Goal: Find specific page/section: Find specific page/section

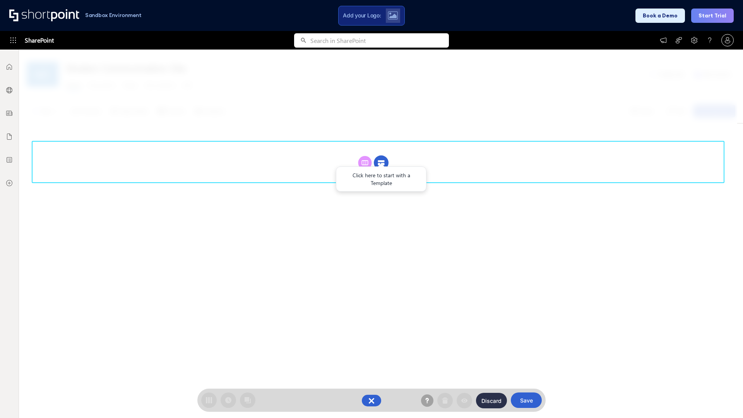
click at [381, 155] on circle at bounding box center [381, 162] width 15 height 15
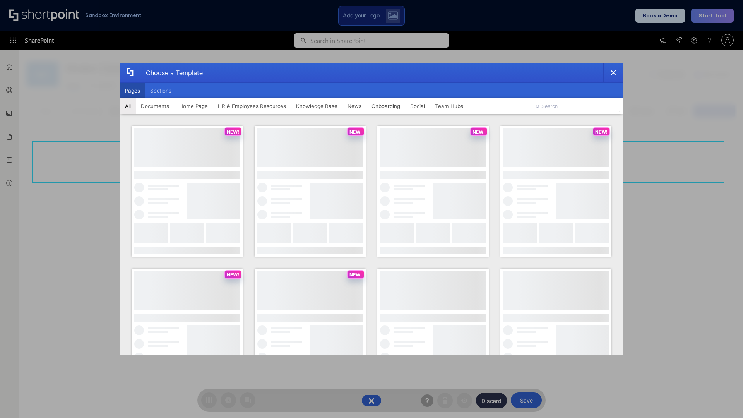
scroll to position [106, 0]
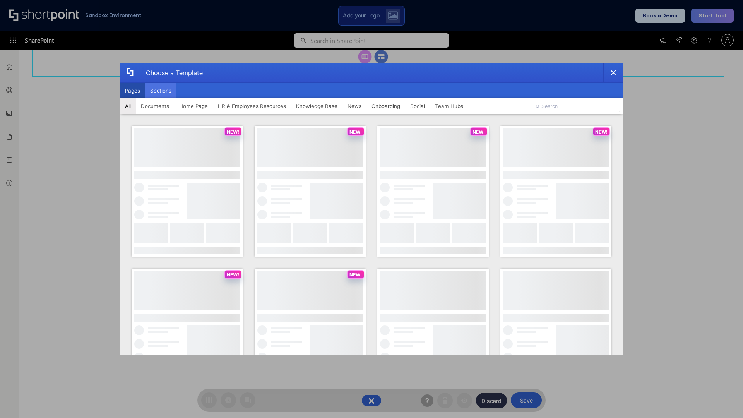
click at [161, 91] on button "Sections" at bounding box center [160, 90] width 31 height 15
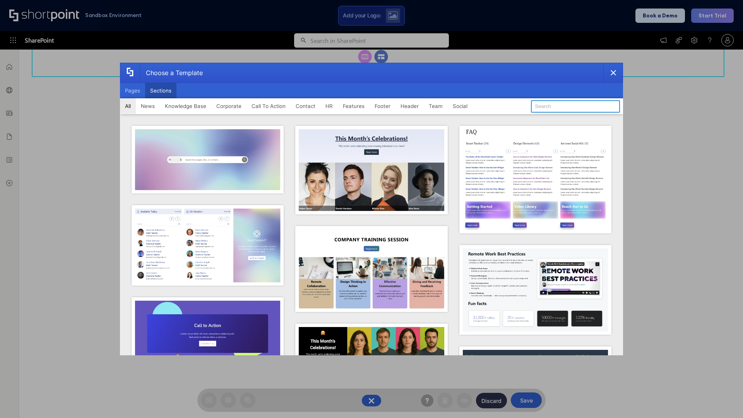
type input "Paralax Cta"
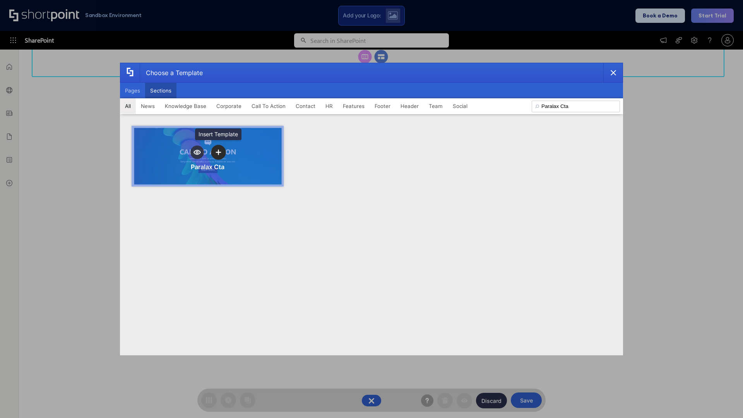
click at [218, 152] on icon "template selector" at bounding box center [217, 151] width 5 height 5
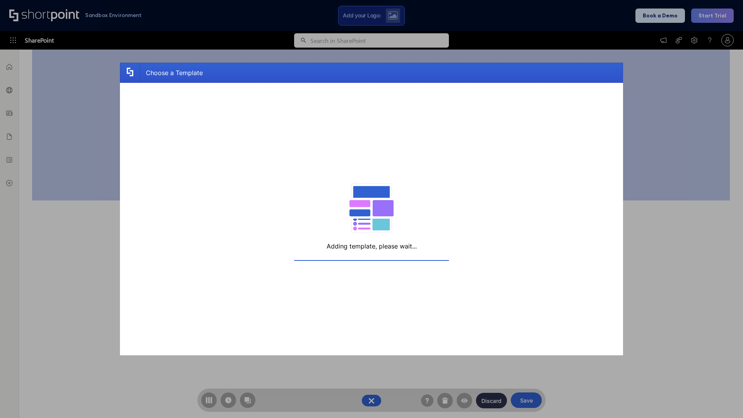
scroll to position [123, 0]
